Goal: Navigation & Orientation: Find specific page/section

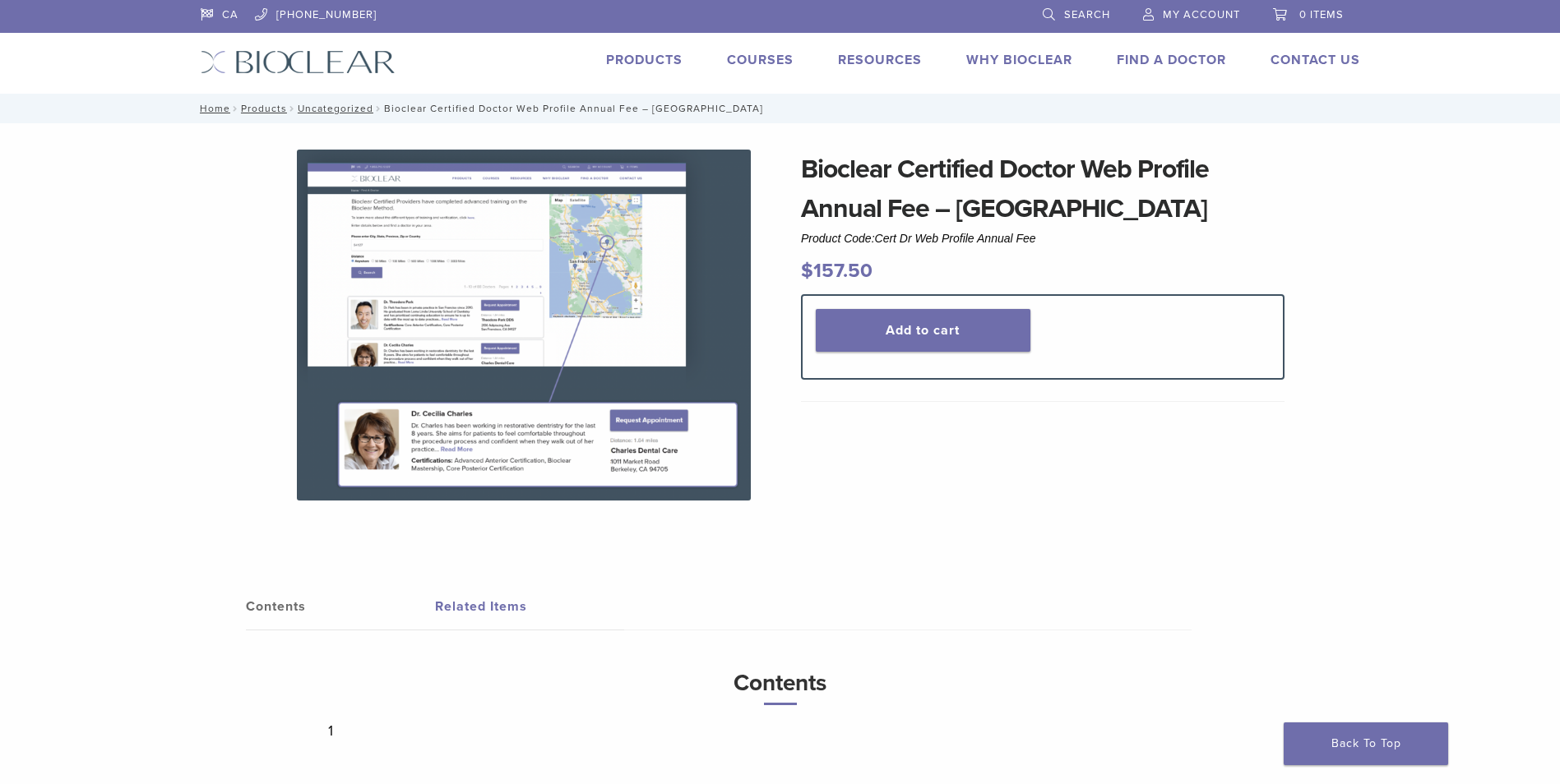
click at [1182, 56] on link "Find A Doctor" at bounding box center [1172, 60] width 110 height 16
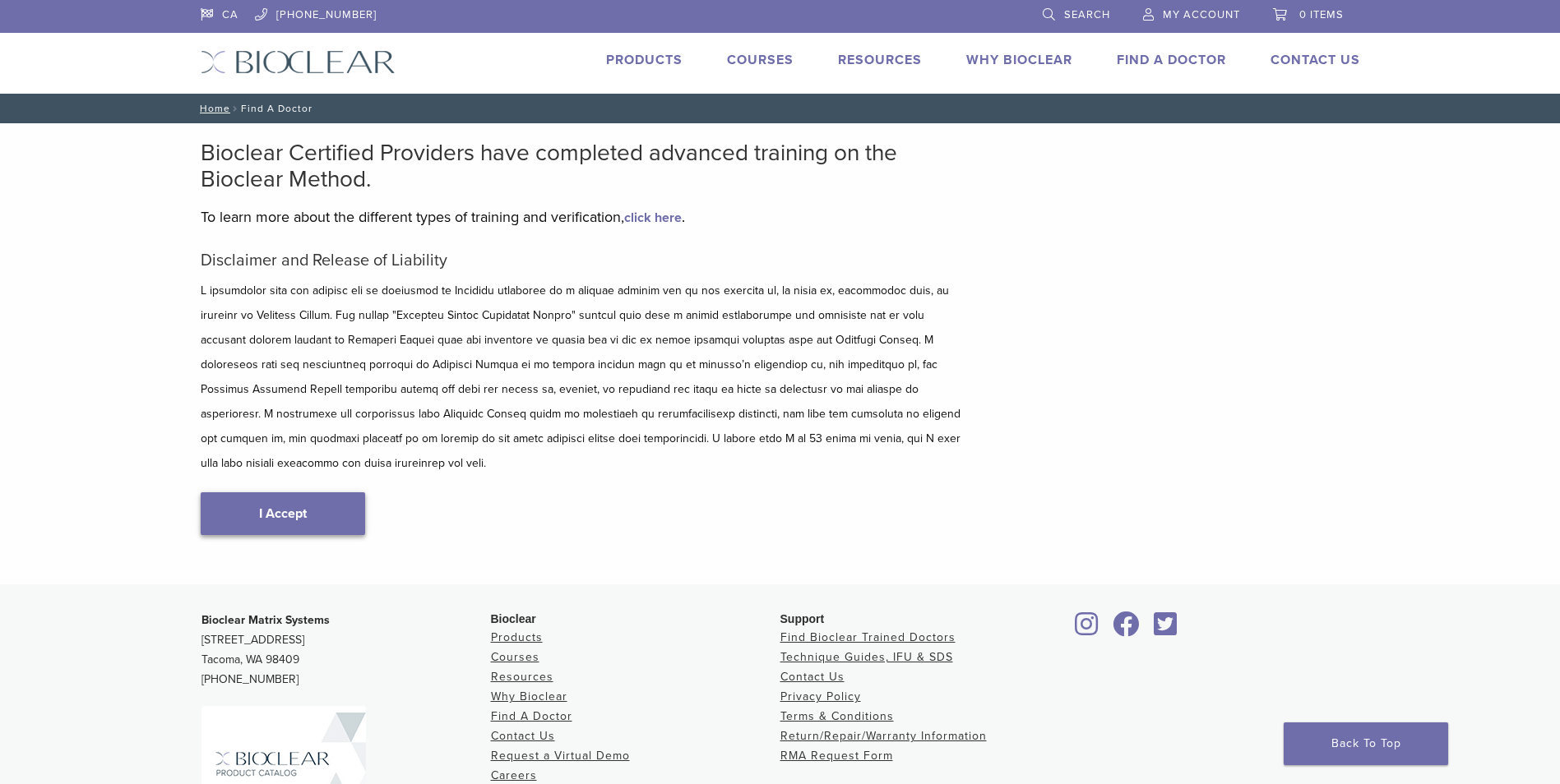
click at [293, 493] on link "I Accept" at bounding box center [282, 514] width 164 height 43
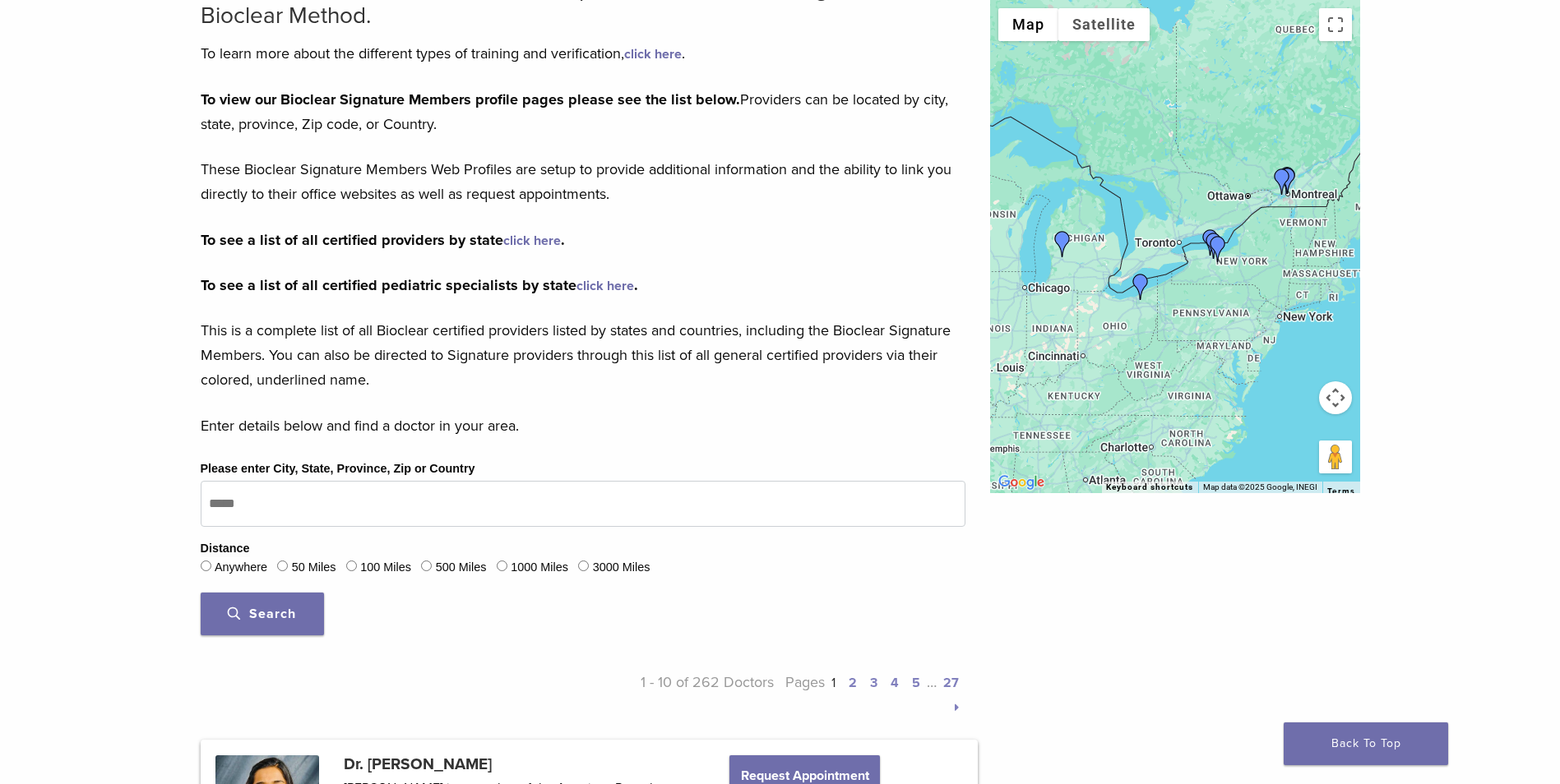
scroll to position [164, 0]
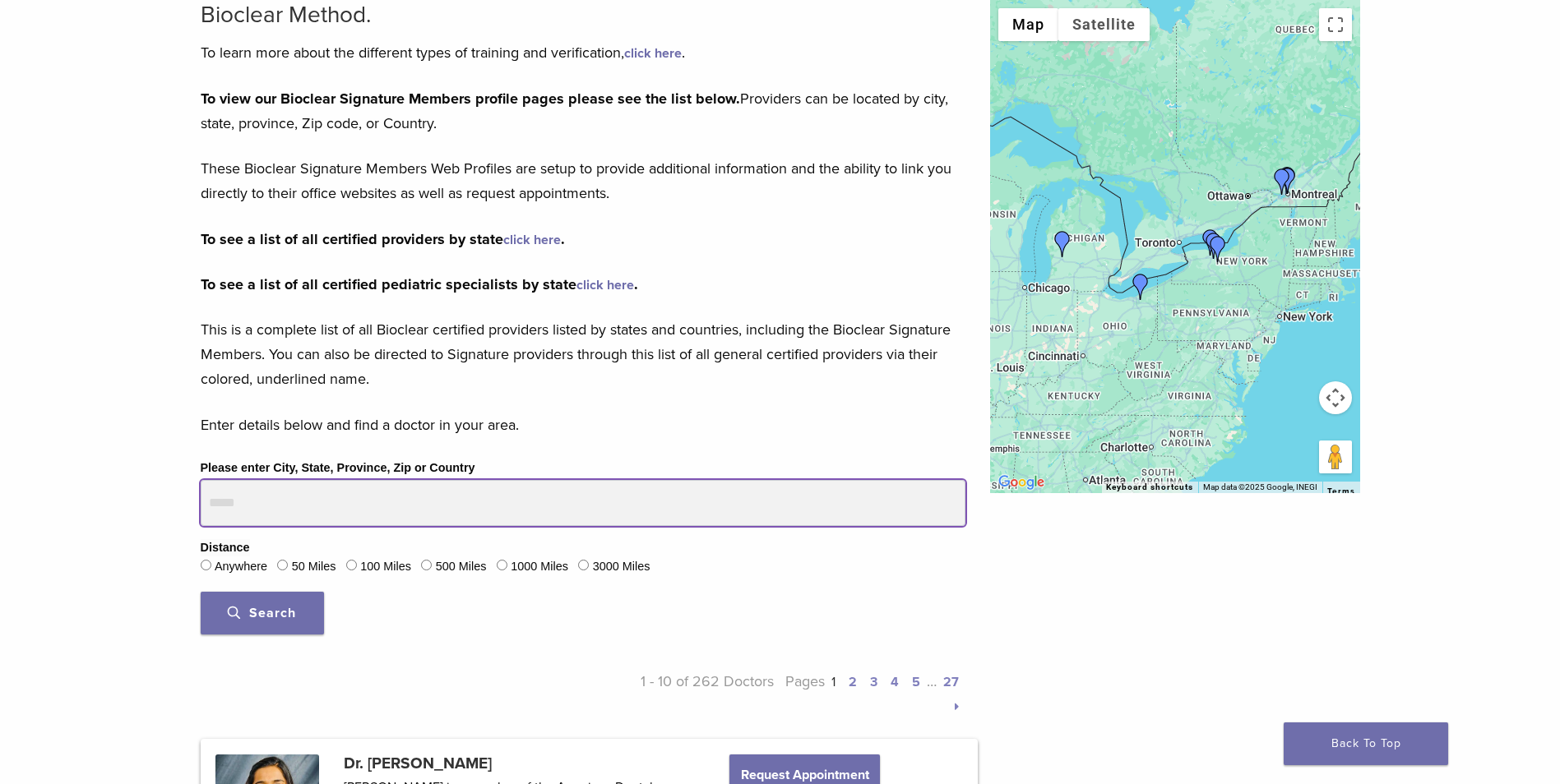
drag, startPoint x: 270, startPoint y: 502, endPoint x: 187, endPoint y: 500, distance: 83.0
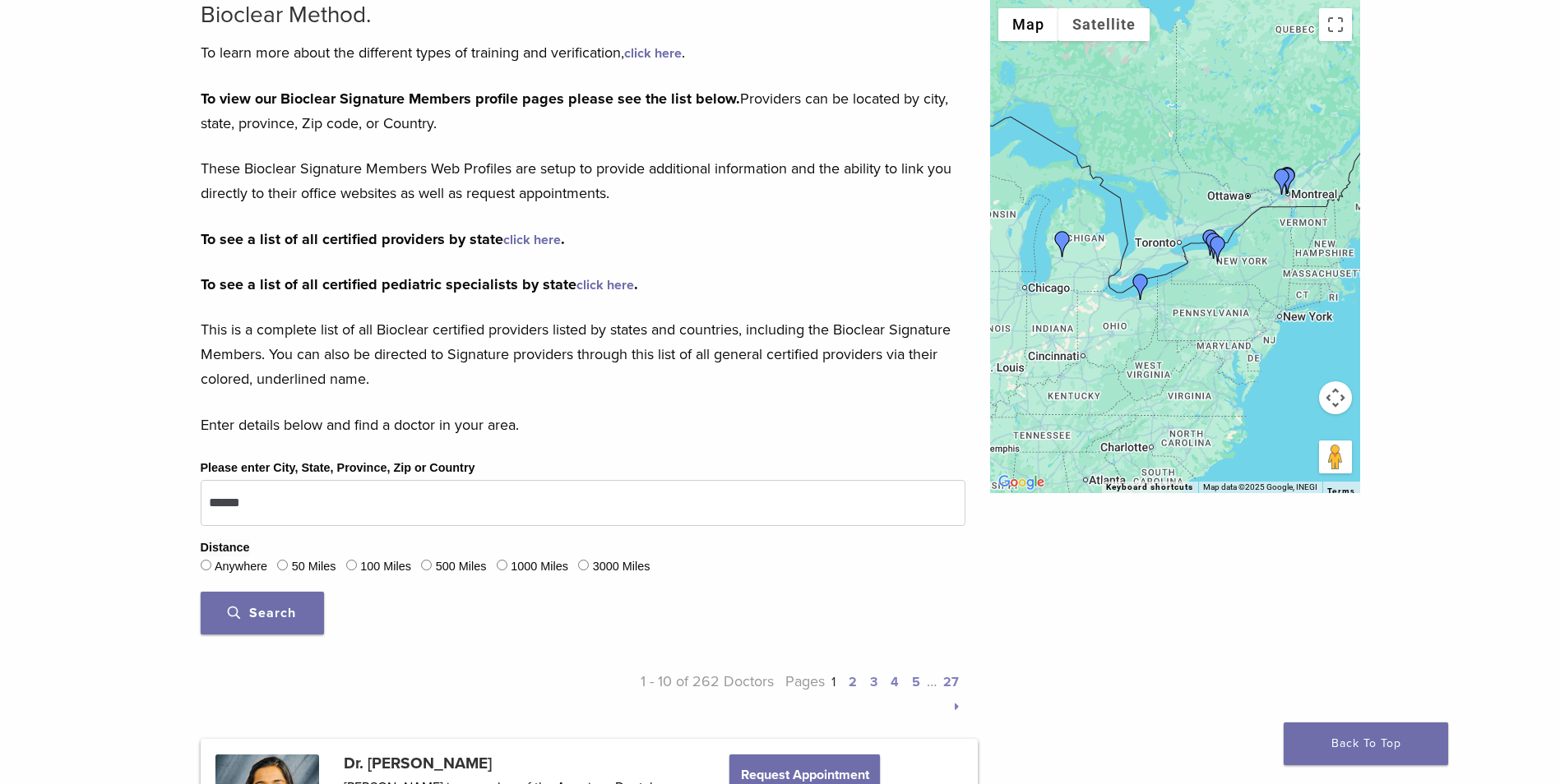
click at [294, 607] on span "Search" at bounding box center [261, 613] width 68 height 16
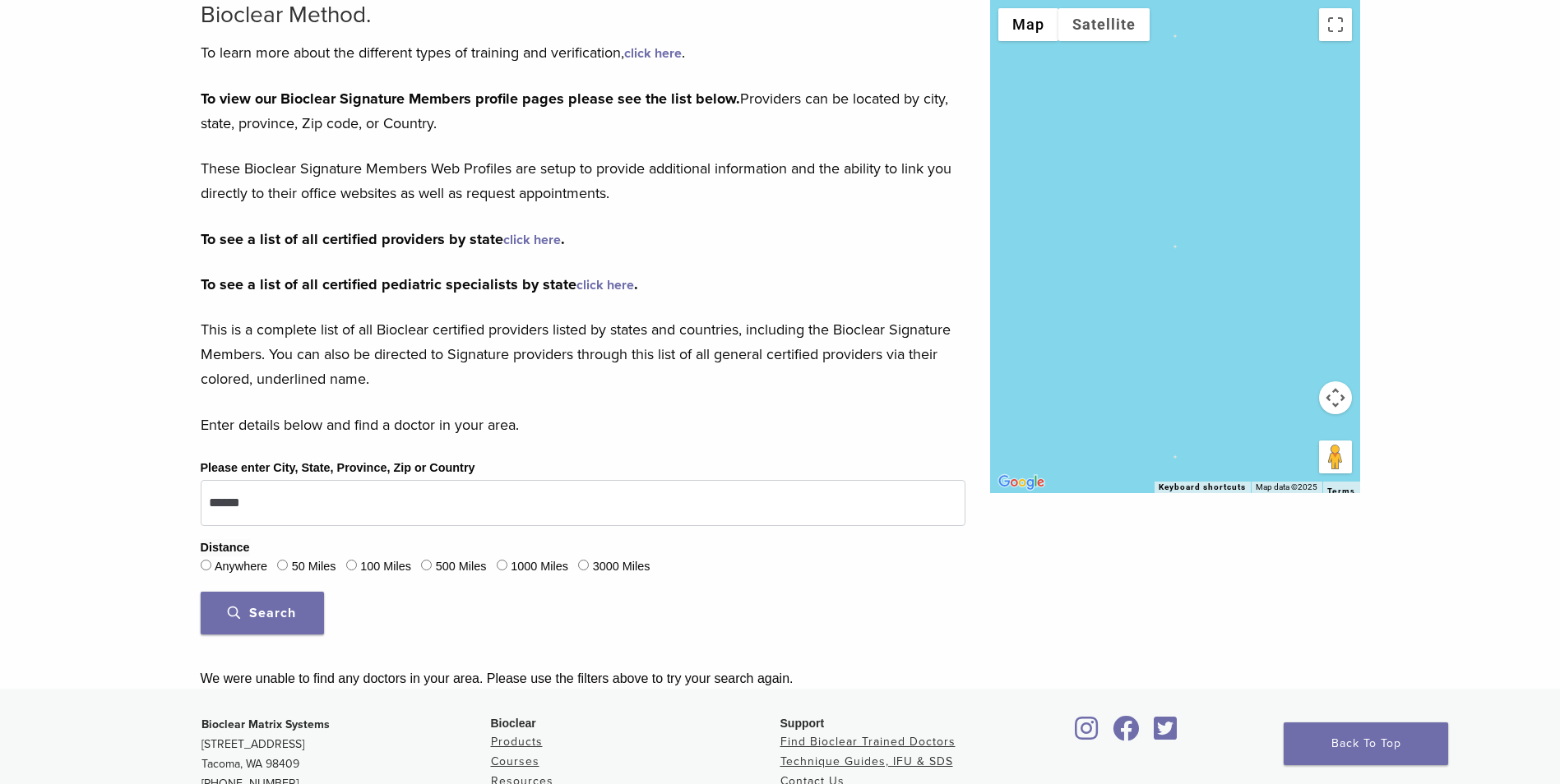
click at [276, 616] on span "Search" at bounding box center [261, 613] width 68 height 16
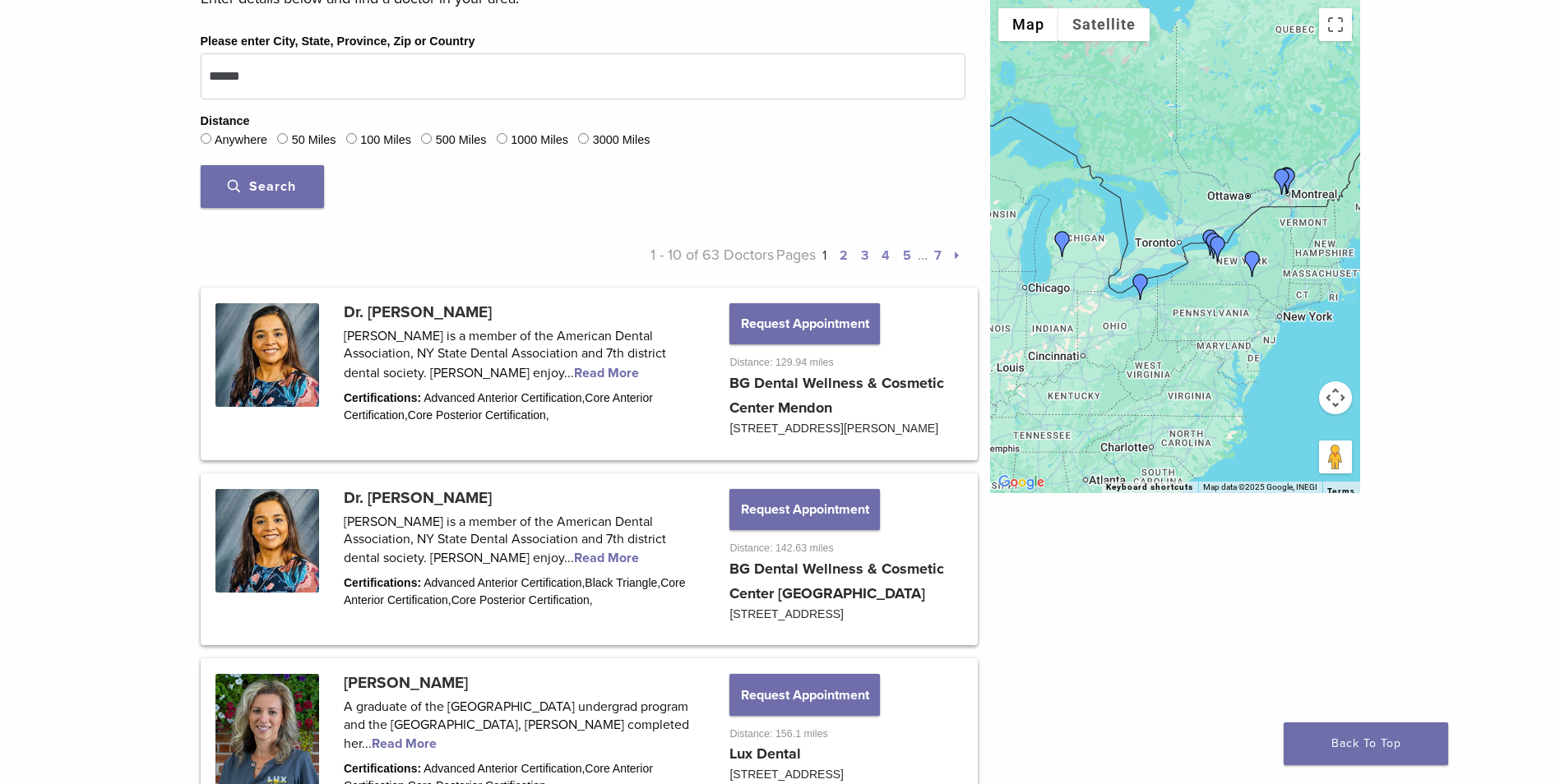
scroll to position [575, 0]
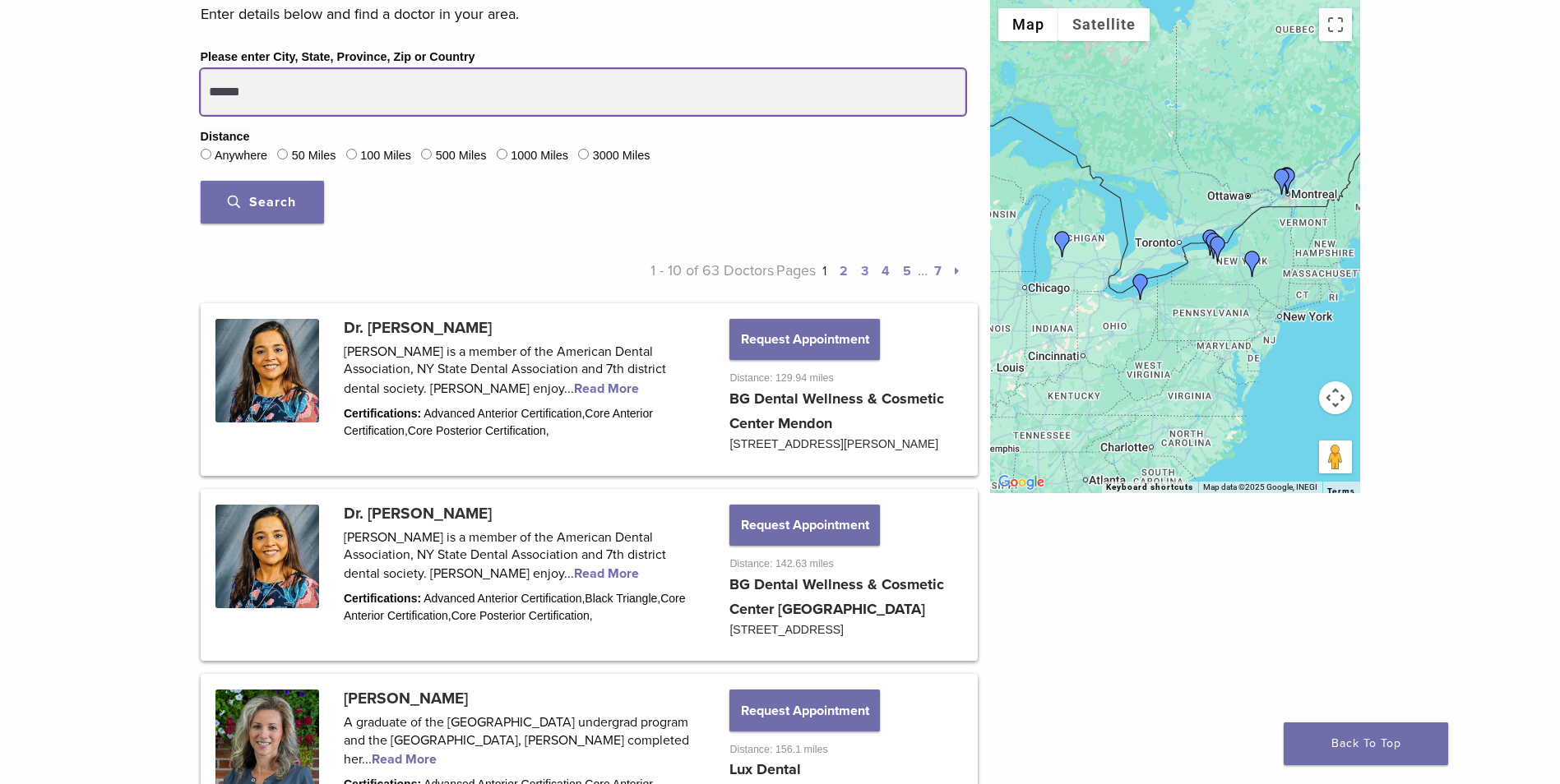
drag, startPoint x: 261, startPoint y: 92, endPoint x: 205, endPoint y: 83, distance: 56.7
click at [205, 83] on input "******" at bounding box center [583, 92] width 765 height 46
type input "*******"
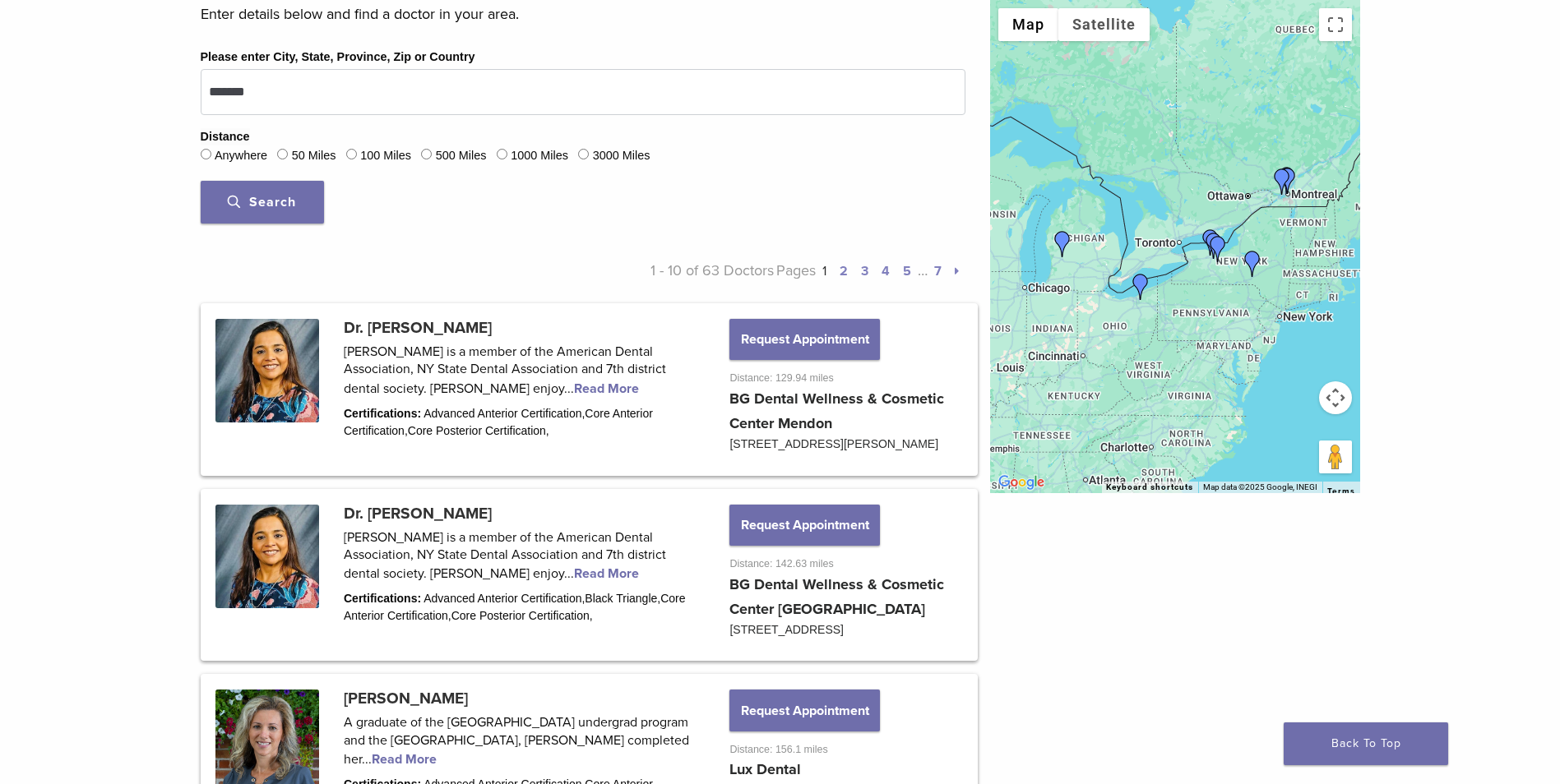
click at [261, 207] on span "Search" at bounding box center [261, 202] width 68 height 16
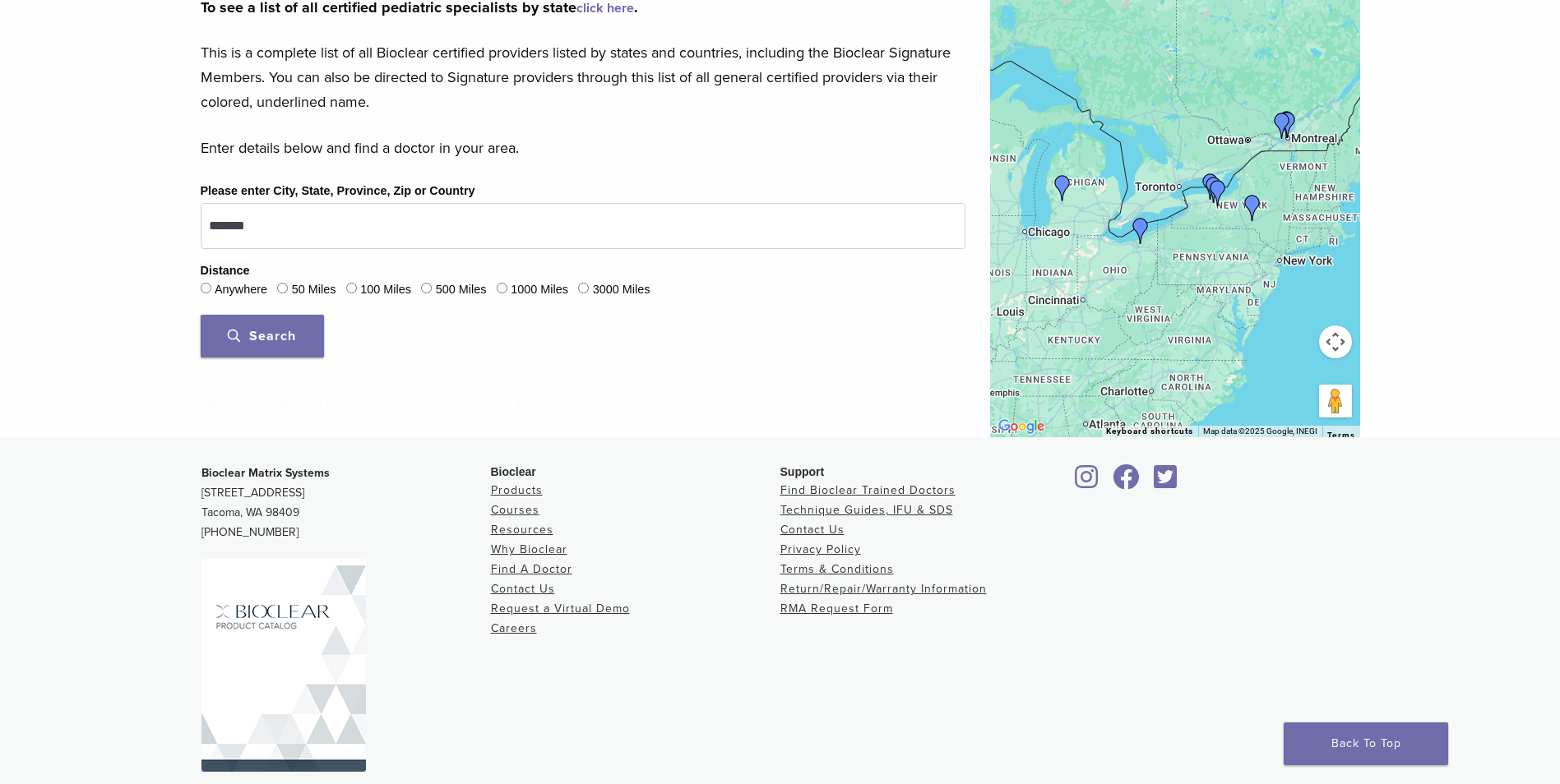
scroll to position [487, 0]
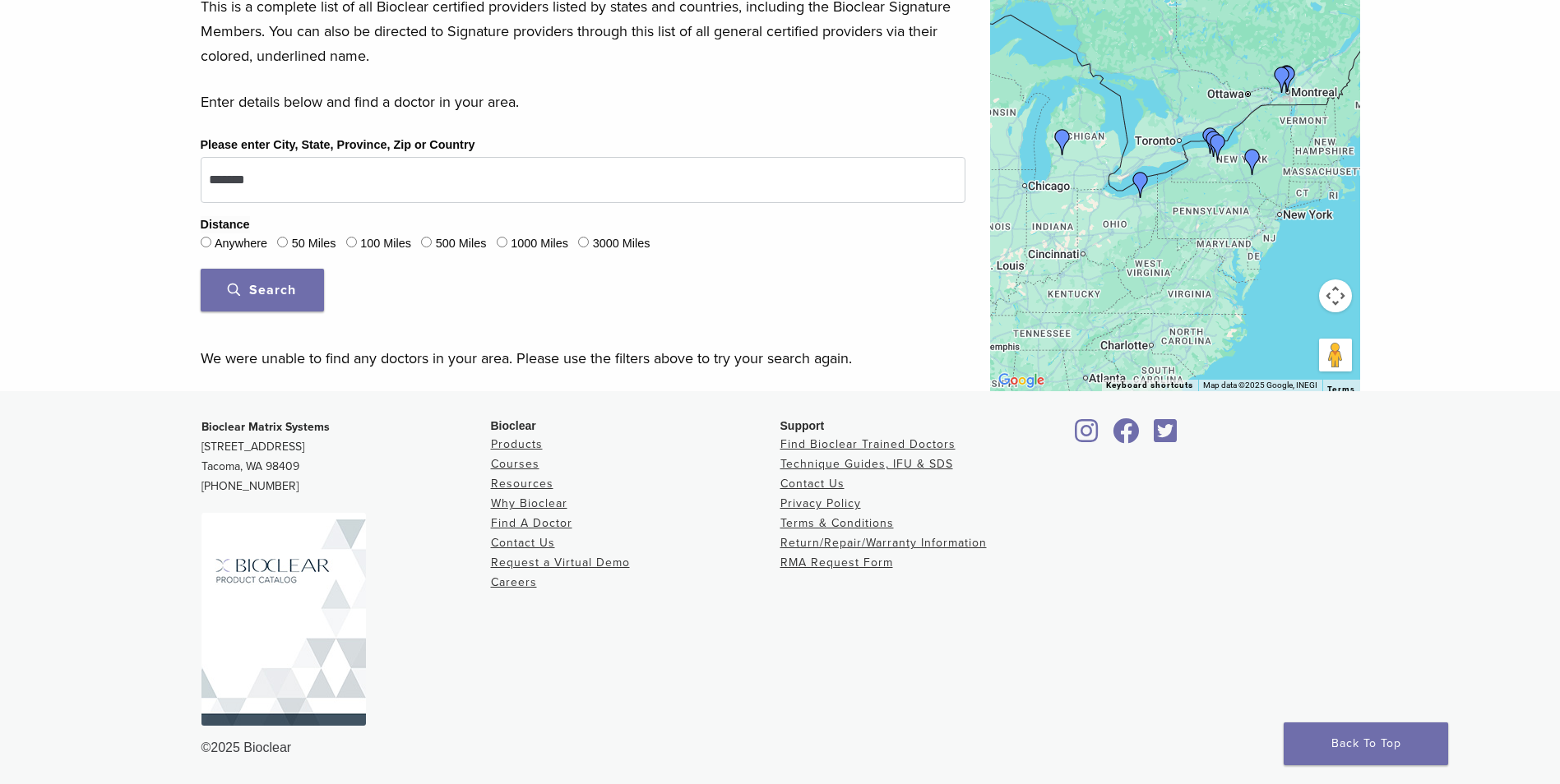
click at [248, 280] on button "Search" at bounding box center [262, 289] width 123 height 43
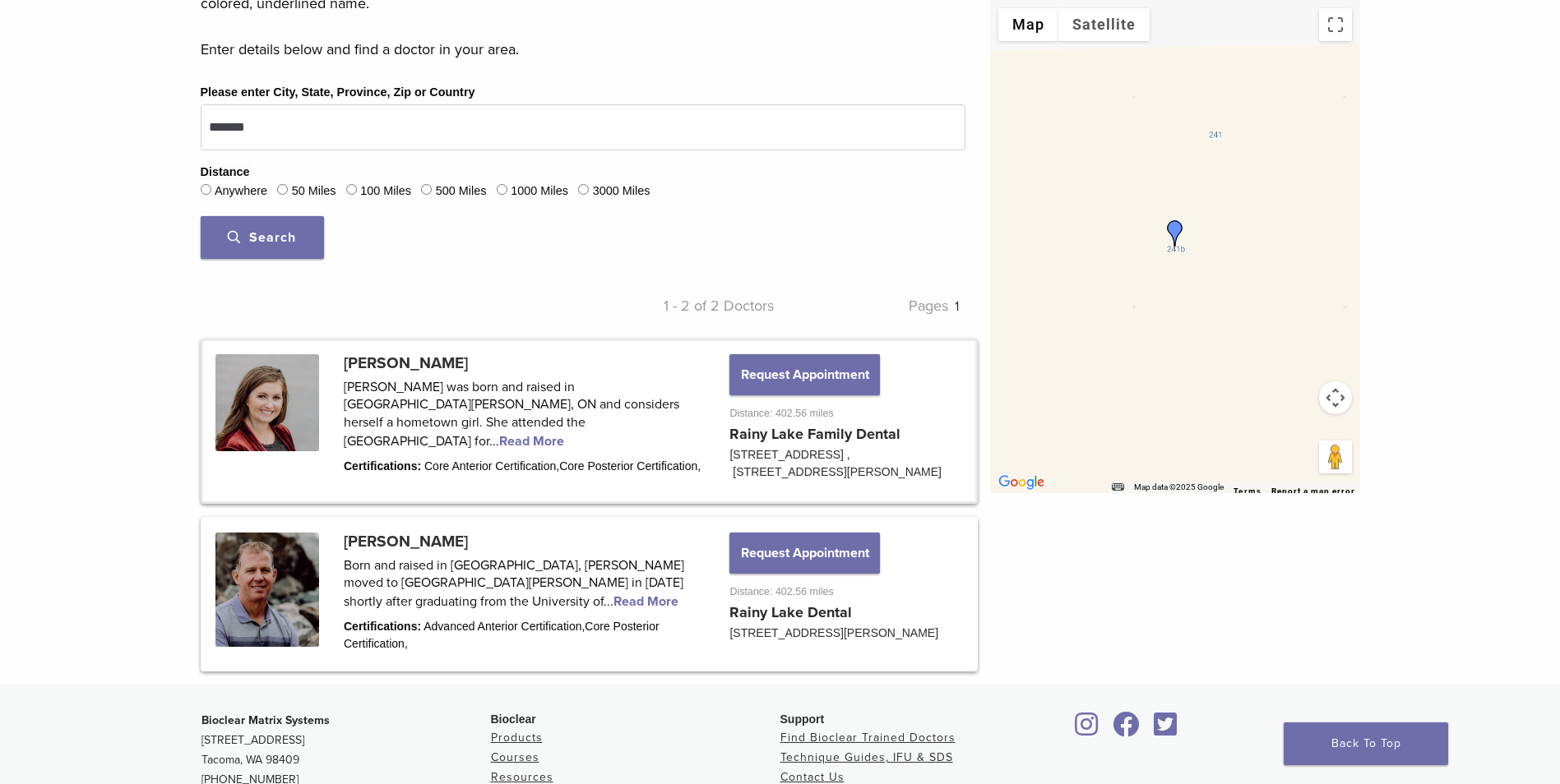
scroll to position [570, 0]
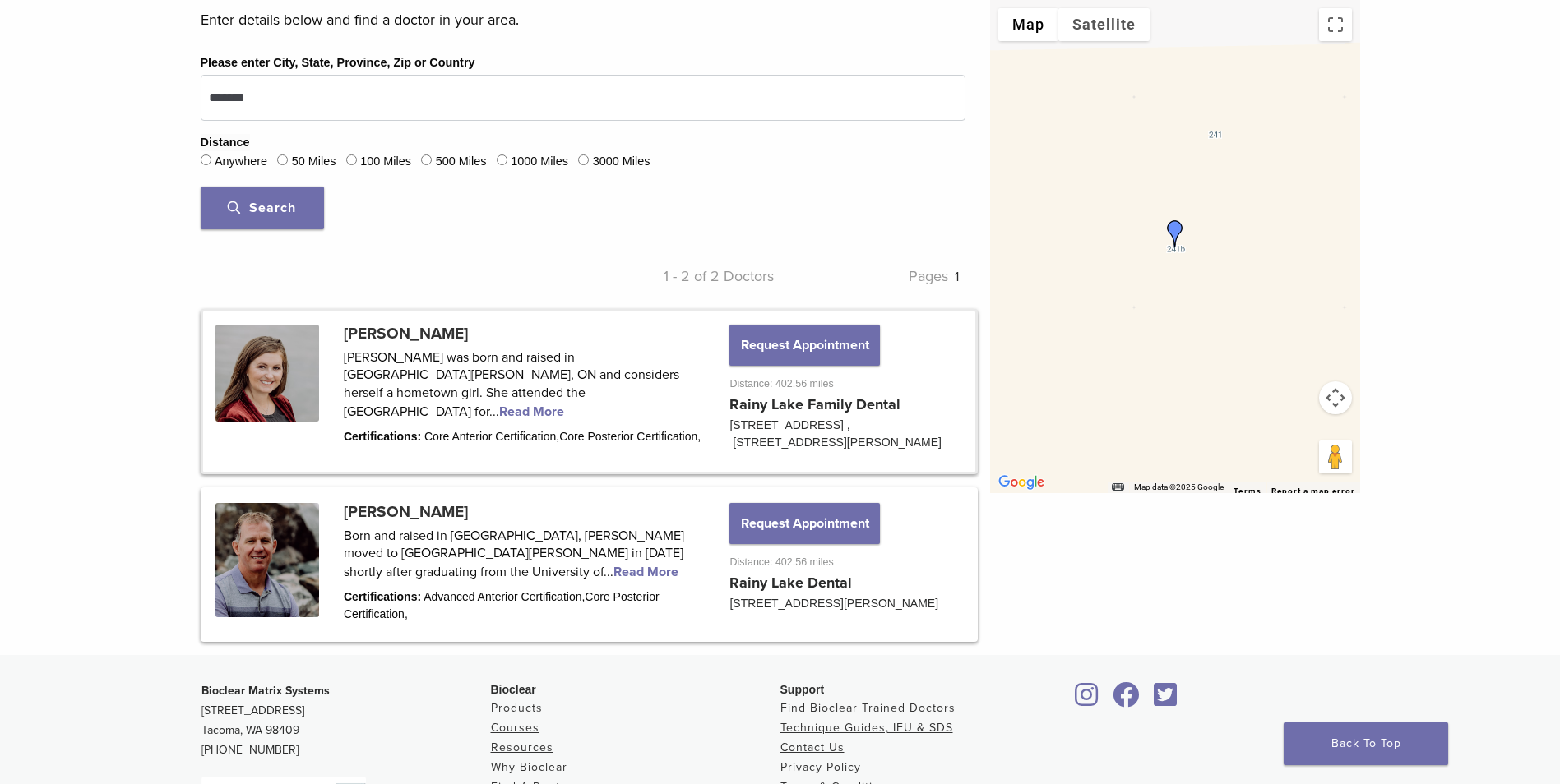
click at [475, 390] on link at bounding box center [589, 391] width 772 height 161
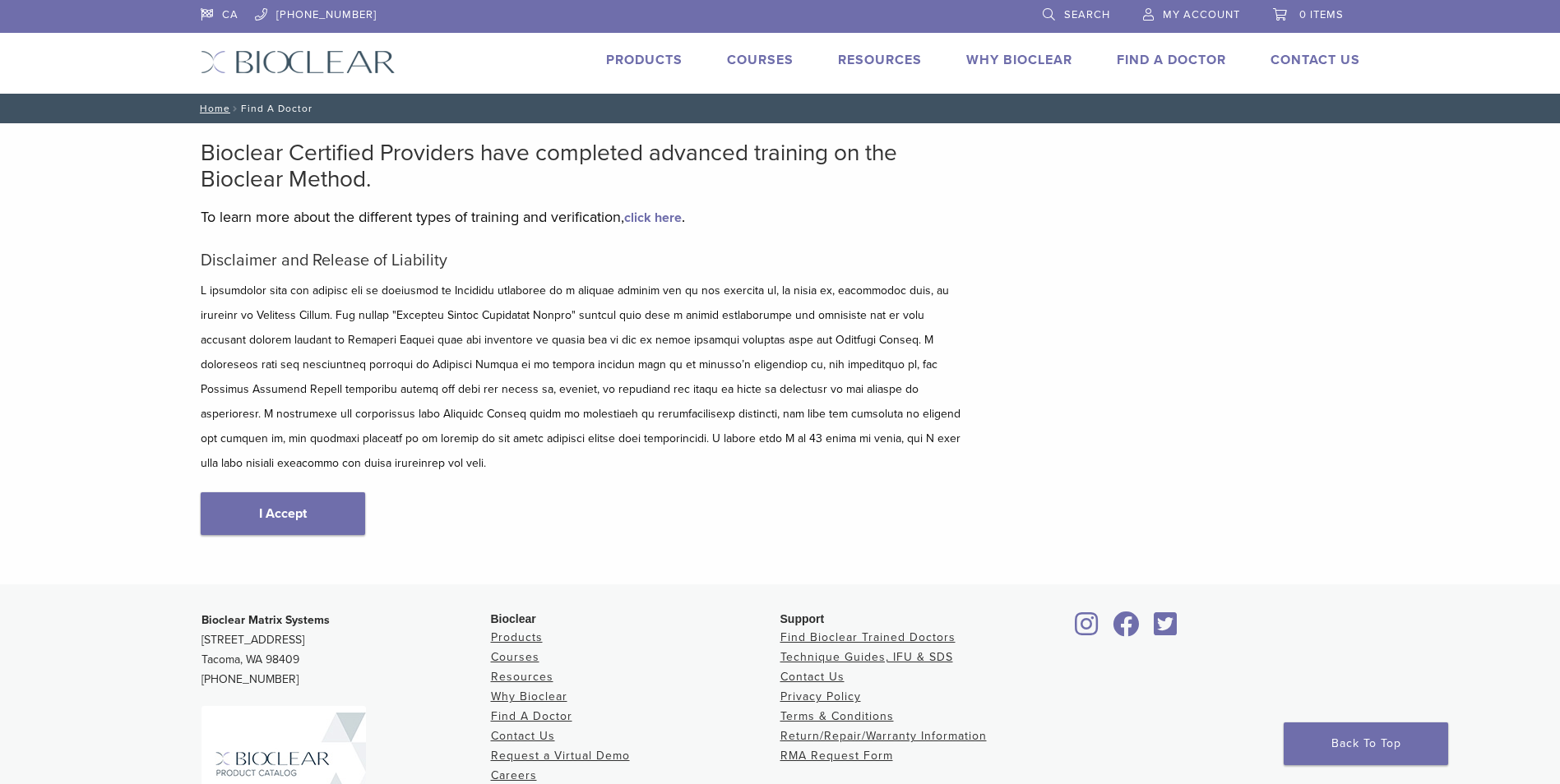
click at [285, 493] on link "I Accept" at bounding box center [282, 514] width 164 height 43
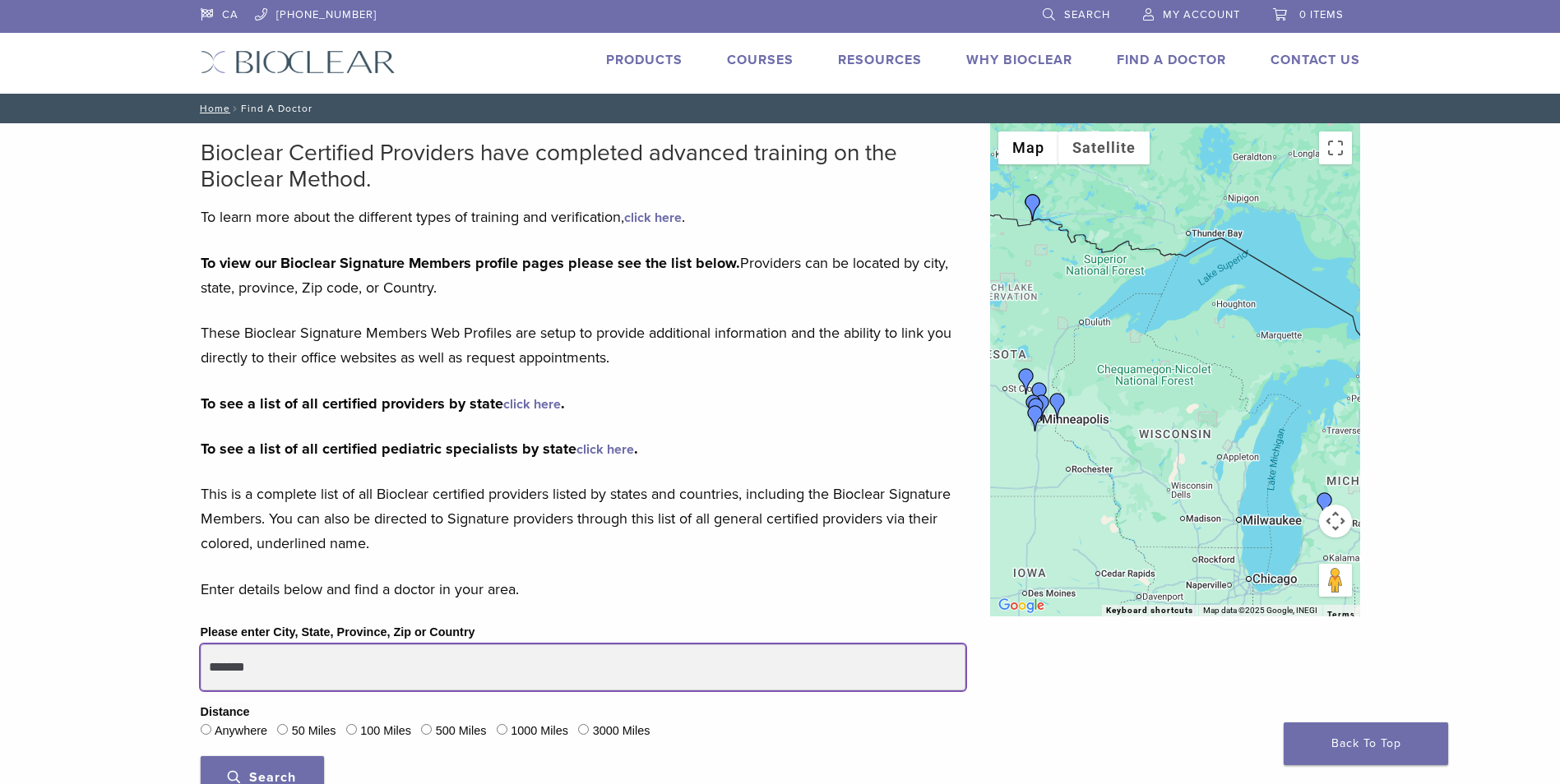
click at [302, 676] on input "*******" at bounding box center [583, 667] width 765 height 46
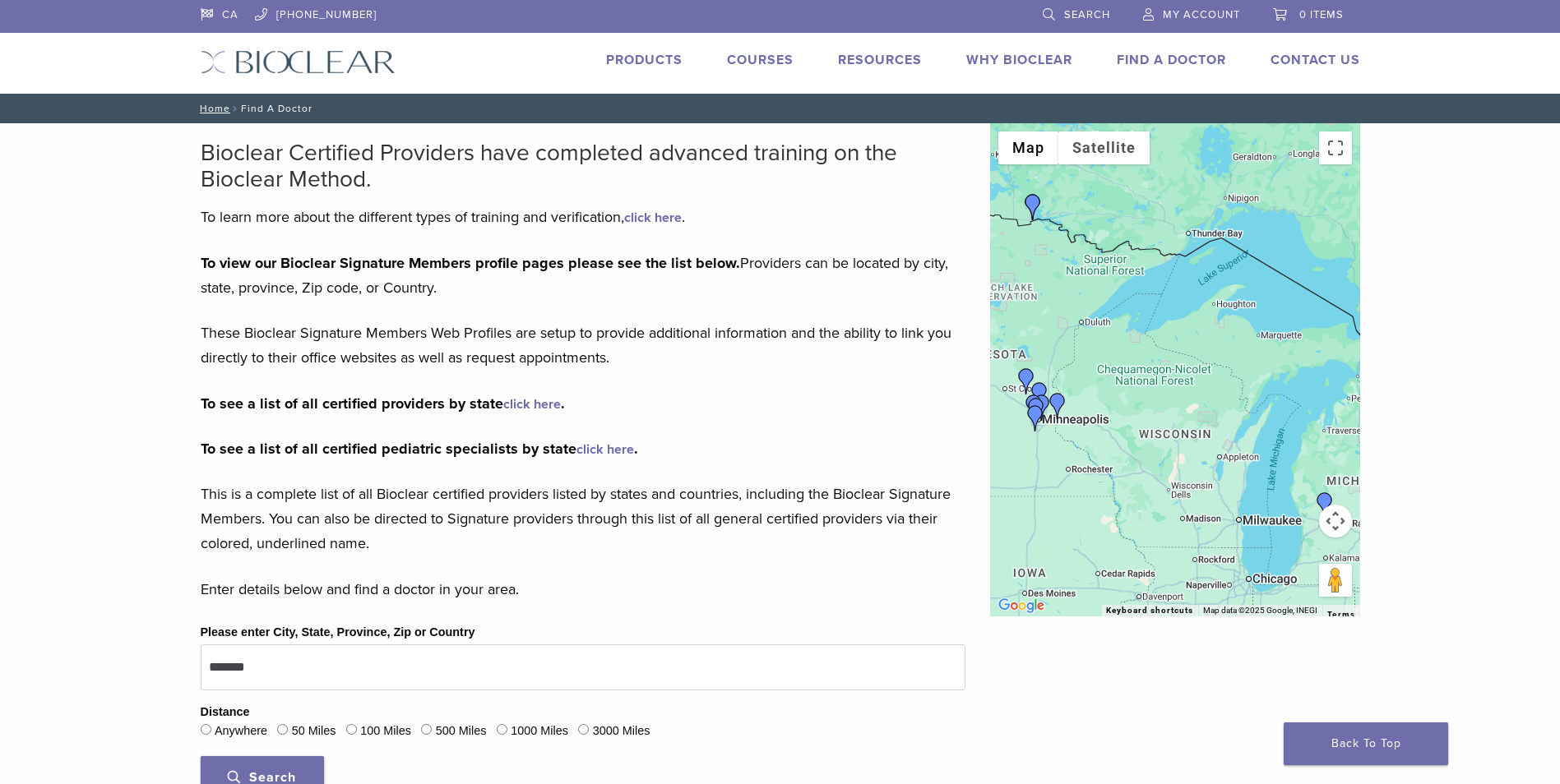
click at [292, 775] on span "Search" at bounding box center [261, 778] width 68 height 16
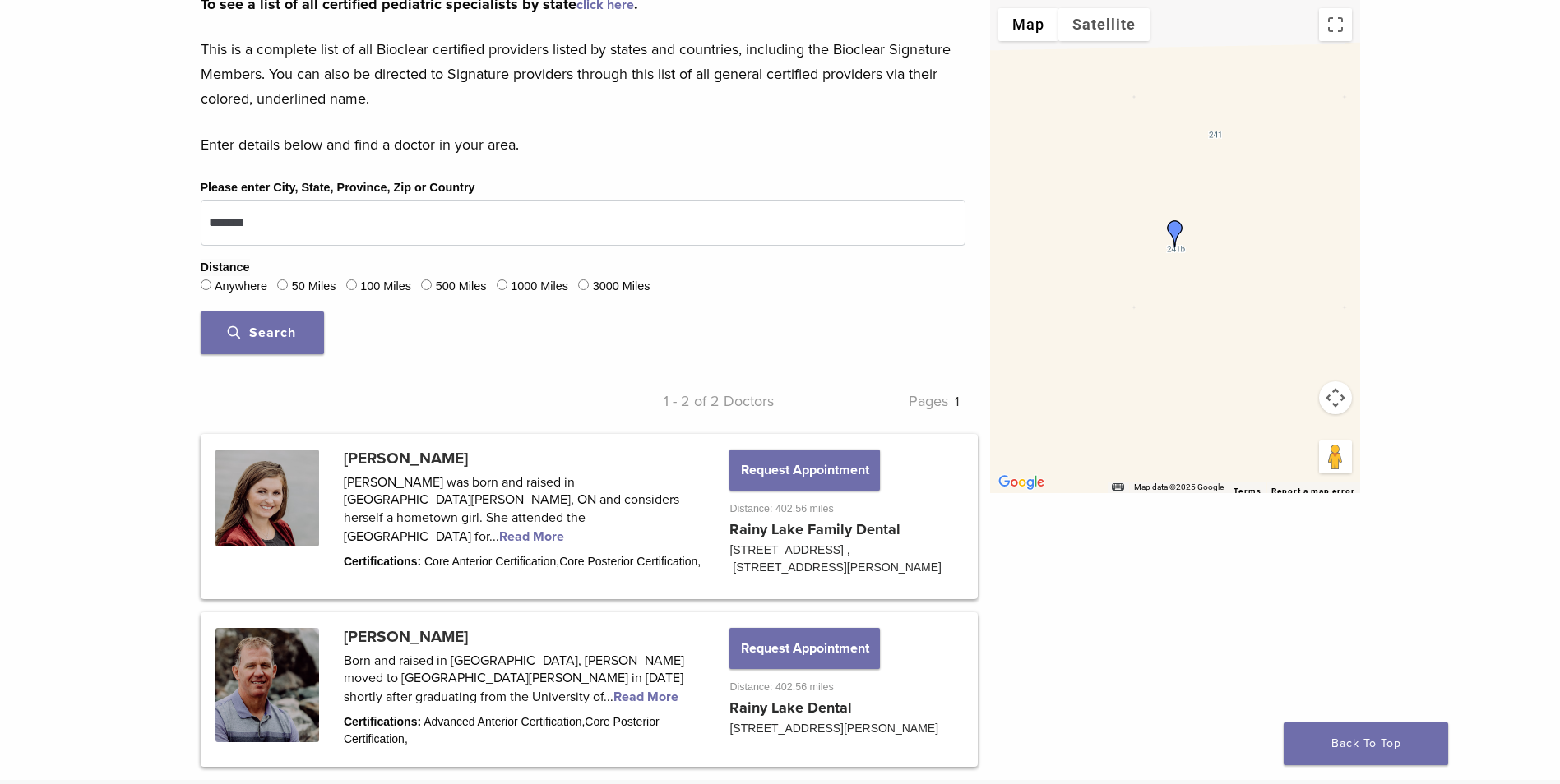
scroll to position [411, 0]
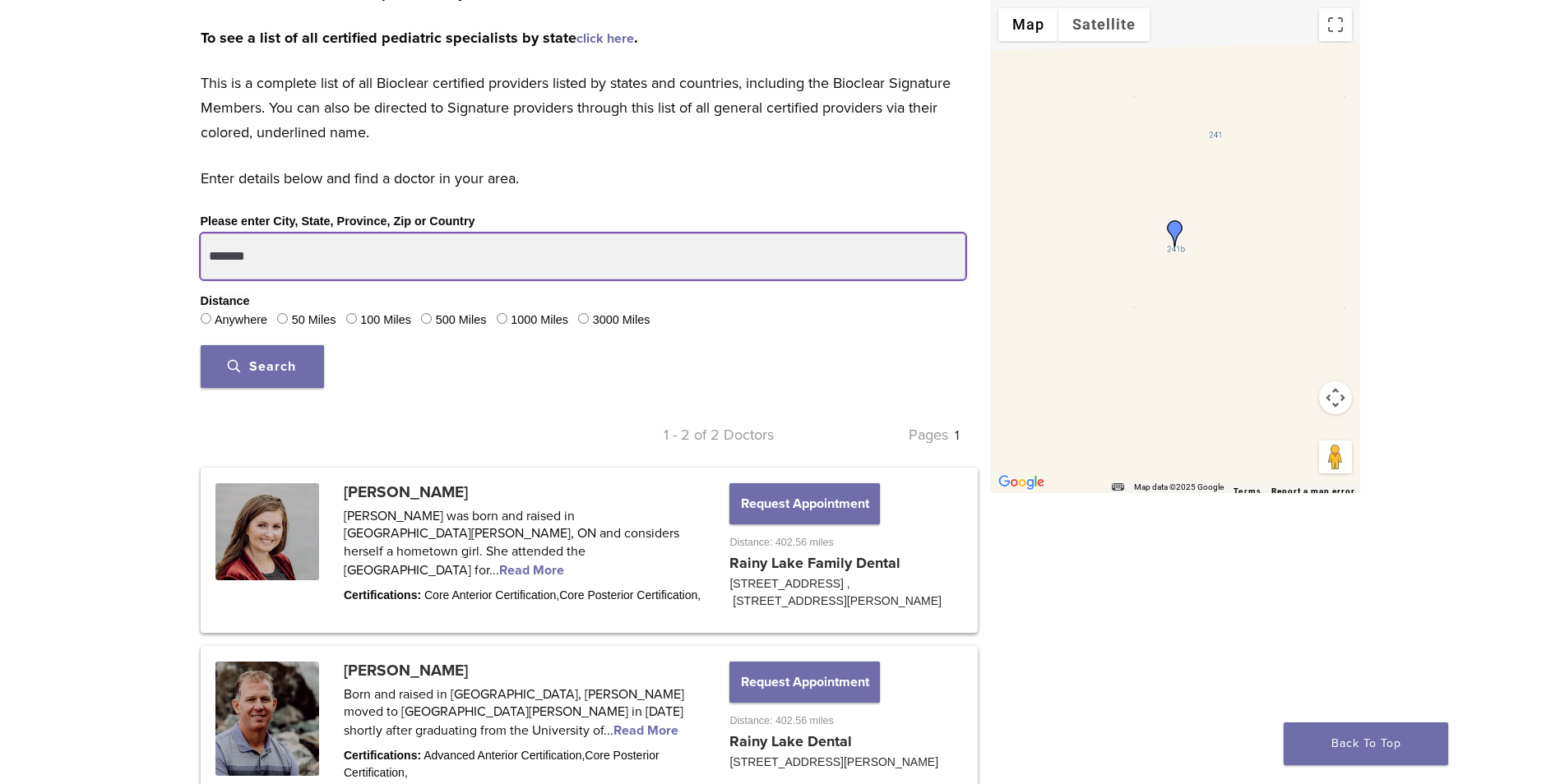
drag, startPoint x: 271, startPoint y: 267, endPoint x: 92, endPoint y: 267, distance: 179.0
click at [122, 263] on div "Bioclear Certified Providers have completed advanced training on the Bioclear M…" at bounding box center [780, 263] width 1560 height 1102
type input "******"
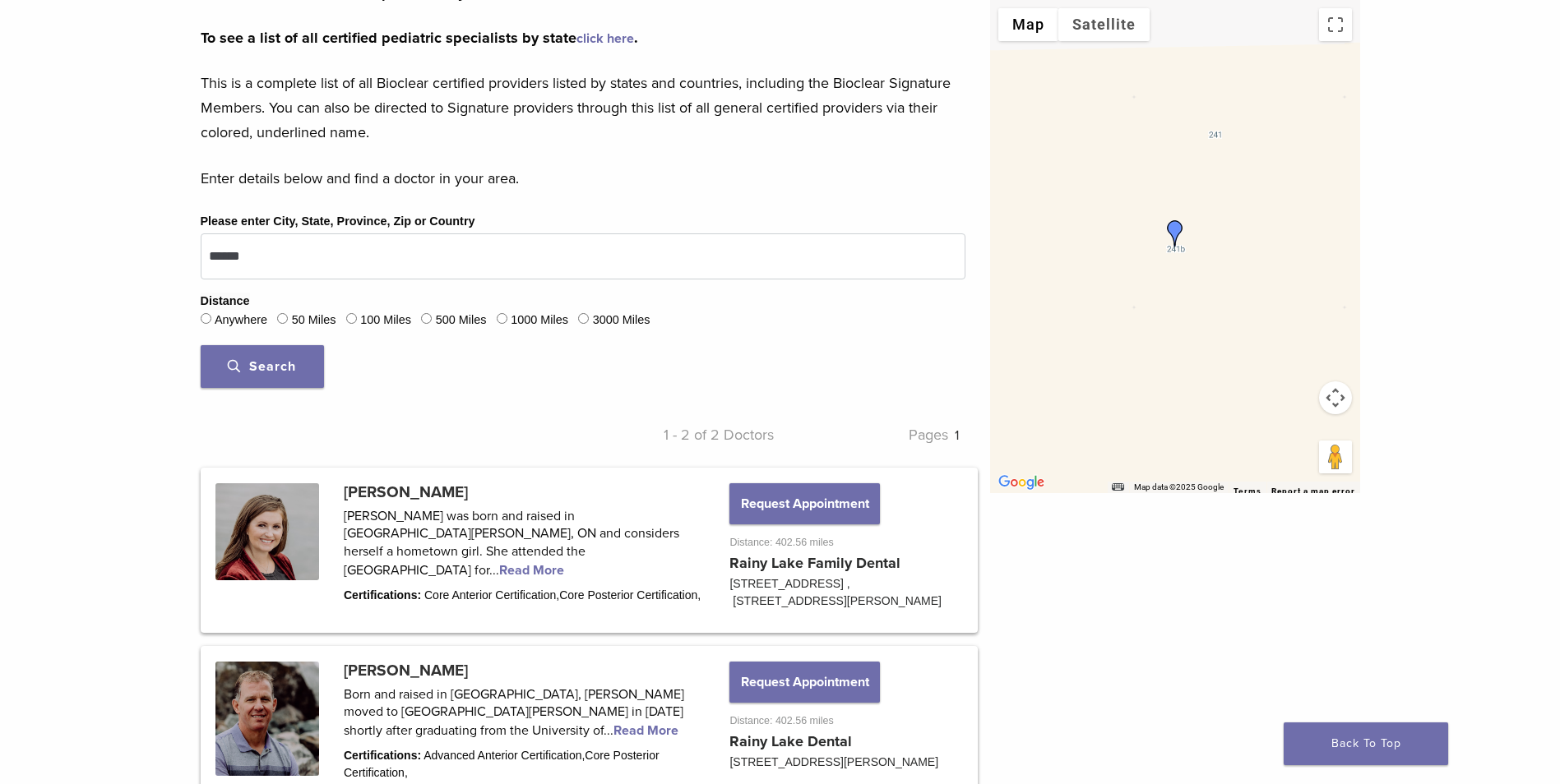
click at [247, 368] on span "Search" at bounding box center [261, 367] width 68 height 16
